Goal: Task Accomplishment & Management: Manage account settings

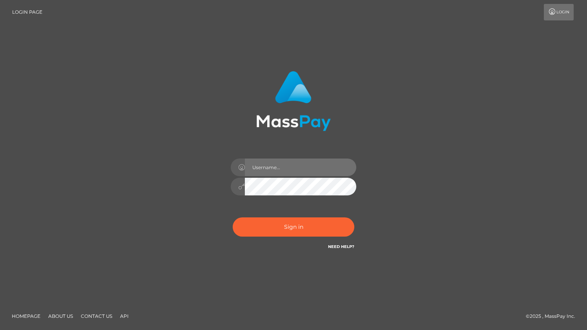
click at [276, 164] on input "text" at bounding box center [300, 168] width 111 height 18
type input "rhai.club"
click at [311, 237] on div "Sign in Need Help?" at bounding box center [293, 230] width 137 height 35
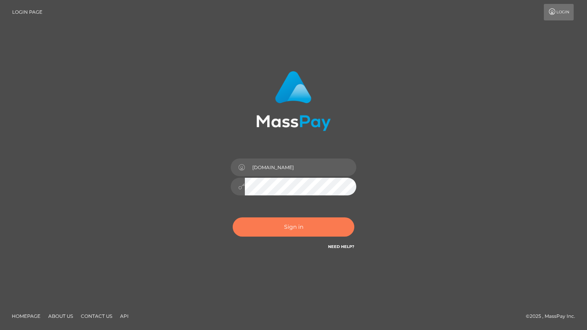
click at [305, 233] on button "Sign in" at bounding box center [294, 226] width 122 height 19
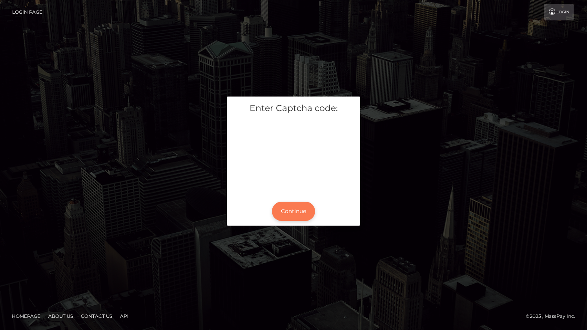
click at [292, 213] on button "Continue" at bounding box center [293, 211] width 43 height 19
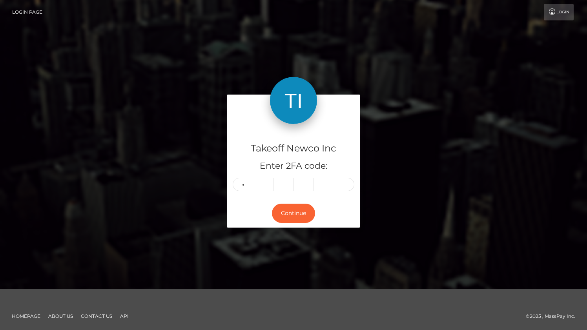
type input "9"
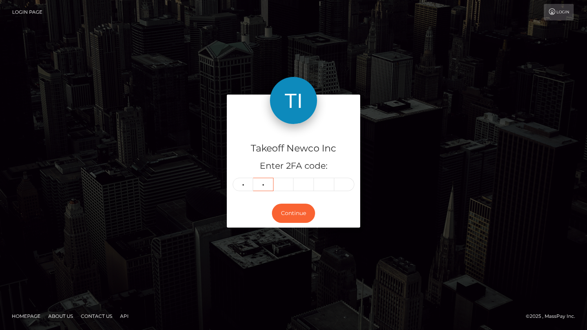
type input "3"
type input "6"
type input "0"
type input "4"
type input "6"
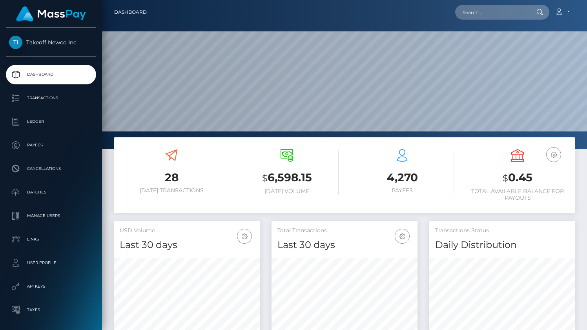
scroll to position [149, 485]
